Goal: Information Seeking & Learning: Check status

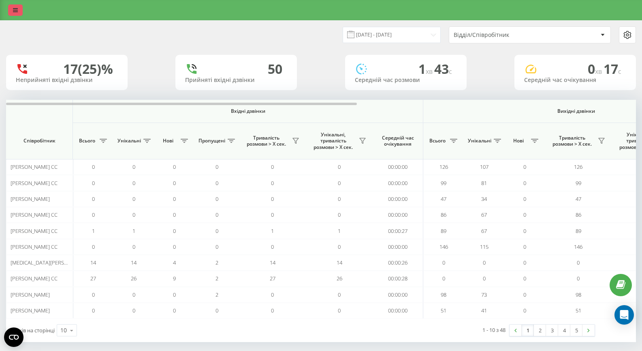
click at [10, 9] on link at bounding box center [15, 9] width 15 height 11
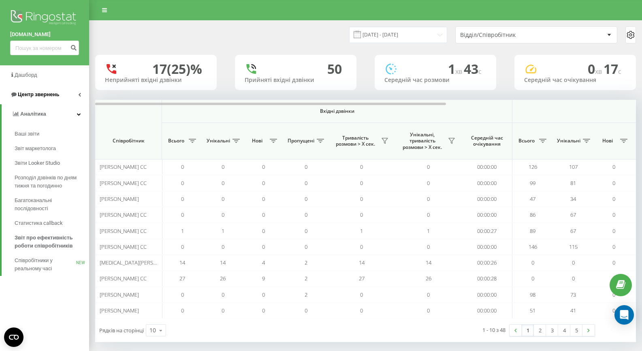
click at [26, 89] on link "Центр звернень" at bounding box center [44, 94] width 89 height 19
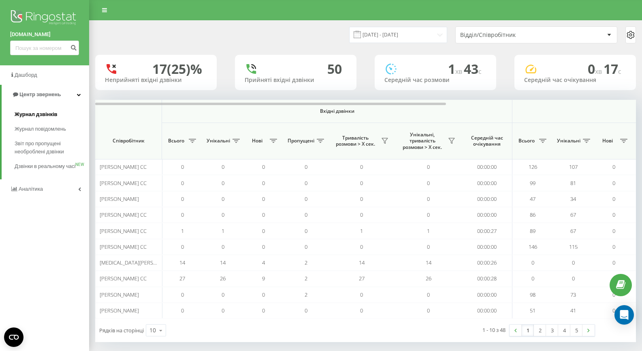
click at [32, 109] on link "Журнал дзвінків" at bounding box center [52, 114] width 75 height 15
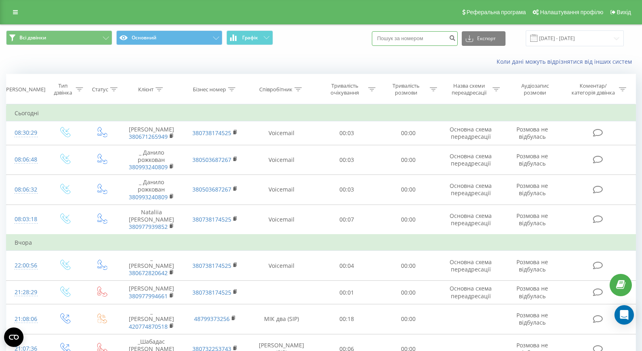
click at [429, 43] on input at bounding box center [415, 38] width 86 height 15
paste input "380678568009"
type input "380678568009"
